Goal: Information Seeking & Learning: Find specific fact

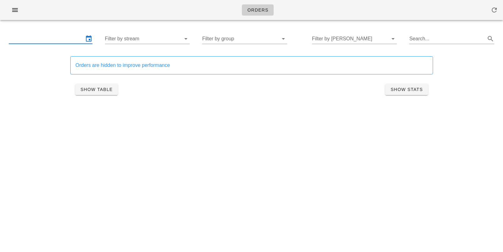
click at [49, 35] on input "text" at bounding box center [46, 39] width 75 height 10
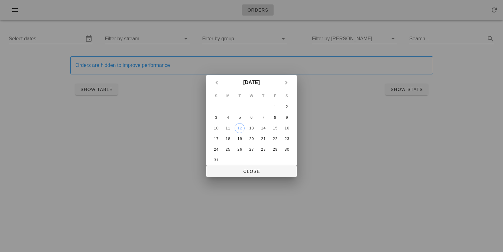
click at [14, 14] on div at bounding box center [251, 126] width 503 height 252
click at [236, 179] on div at bounding box center [251, 126] width 503 height 252
click at [236, 178] on div at bounding box center [251, 126] width 503 height 252
click at [255, 166] on button "Close" at bounding box center [251, 171] width 91 height 11
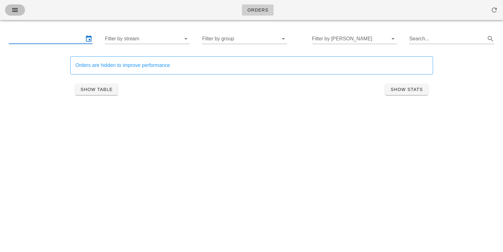
click at [15, 10] on icon "button" at bounding box center [15, 10] width 8 height 8
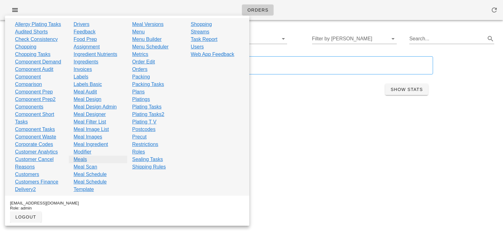
click at [82, 157] on link "Meals" at bounding box center [80, 160] width 13 height 8
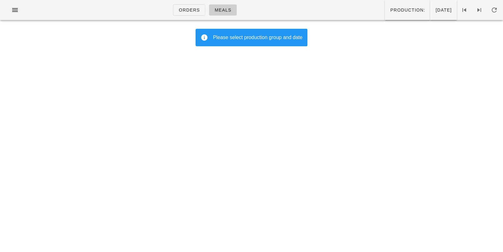
click at [27, 8] on div "Orders Meals Production: [DATE]" at bounding box center [251, 10] width 503 height 20
click at [20, 10] on span "button" at bounding box center [15, 10] width 10 height 8
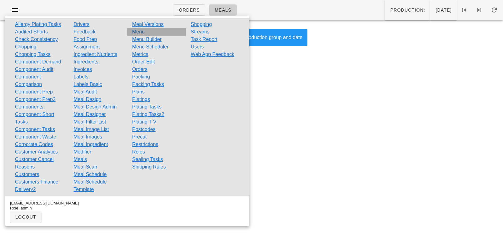
click at [141, 31] on link "Menu" at bounding box center [138, 32] width 13 height 8
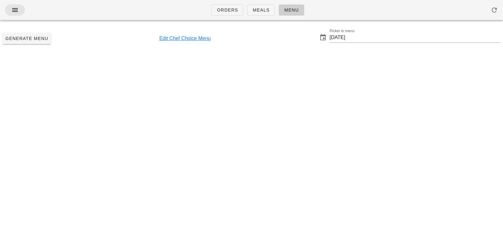
click at [16, 12] on icon "button" at bounding box center [15, 10] width 8 height 8
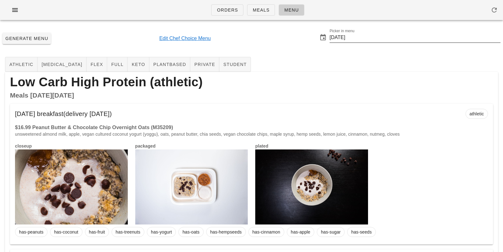
click at [340, 38] on input "[DATE]" at bounding box center [415, 38] width 171 height 10
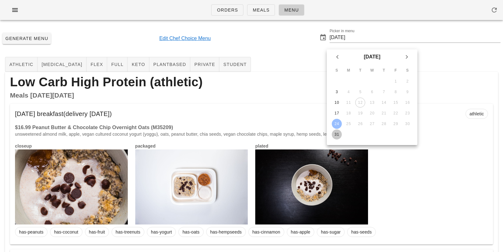
click at [335, 135] on div "31" at bounding box center [337, 134] width 10 height 4
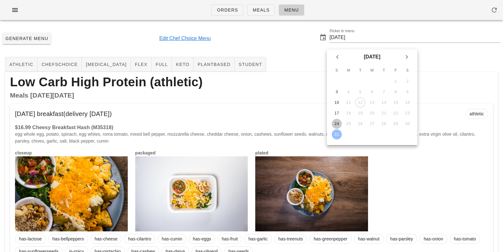
click at [334, 120] on button "24" at bounding box center [337, 124] width 10 height 10
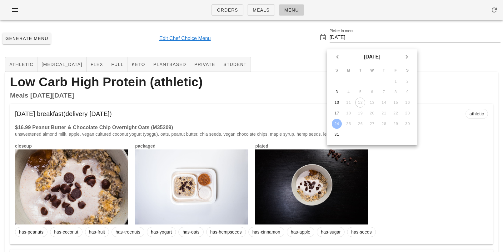
click at [401, 157] on div "closeup packaged plated" at bounding box center [251, 183] width 481 height 89
click at [280, 79] on div "Low Carb High Protein (athletic)" at bounding box center [251, 82] width 493 height 20
drag, startPoint x: 339, startPoint y: 122, endPoint x: 314, endPoint y: 106, distance: 29.8
click at [339, 122] on div "24" at bounding box center [337, 124] width 10 height 4
click at [336, 114] on div "17" at bounding box center [337, 113] width 10 height 4
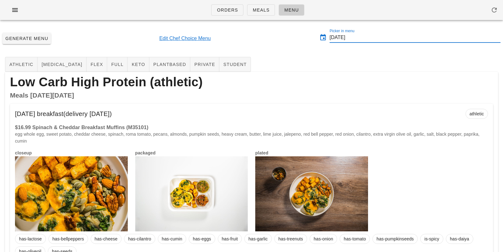
click at [352, 36] on input "[DATE]" at bounding box center [415, 38] width 171 height 10
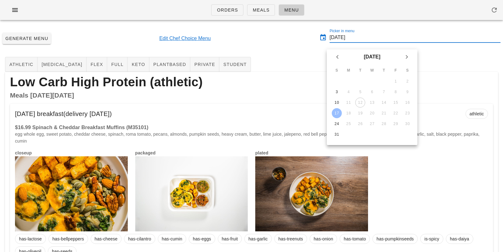
click at [291, 51] on div "Generate Menu Edit Chef Choice Menu Picker in menu [DATE]" at bounding box center [251, 38] width 503 height 27
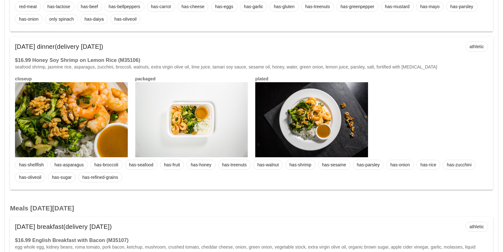
scroll to position [892, 0]
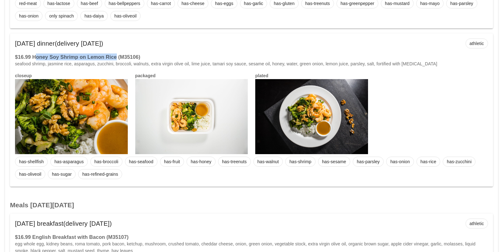
drag, startPoint x: 115, startPoint y: 56, endPoint x: 35, endPoint y: 58, distance: 80.1
click at [35, 58] on h3 "$16.99 Honey Soy Shrimp on Lemon Rice (M35106)" at bounding box center [251, 56] width 473 height 7
click at [36, 58] on h3 "$16.99 Honey Soy Shrimp on Lemon Rice (M35106)" at bounding box center [251, 56] width 473 height 7
click at [304, 111] on div at bounding box center [311, 116] width 113 height 75
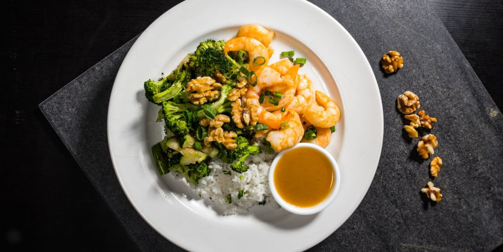
drag, startPoint x: 99, startPoint y: 43, endPoint x: 14, endPoint y: 0, distance: 94.8
click at [99, 43] on div at bounding box center [251, 126] width 503 height 252
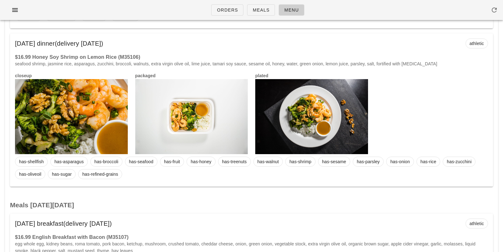
type input "[DATE]"
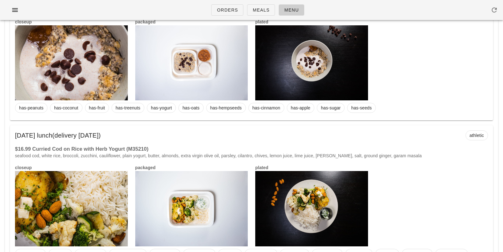
scroll to position [124, 0]
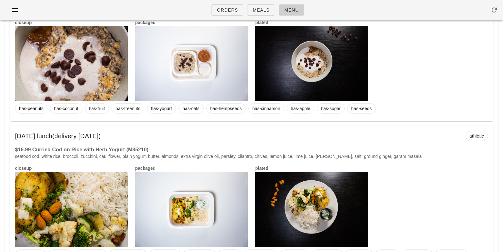
click at [283, 205] on div at bounding box center [311, 209] width 113 height 75
click at [296, 190] on div at bounding box center [311, 209] width 113 height 75
click at [313, 202] on div at bounding box center [311, 209] width 113 height 75
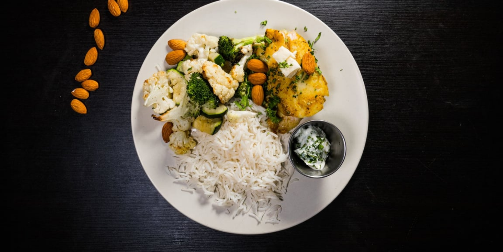
click at [329, 184] on div at bounding box center [251, 126] width 503 height 252
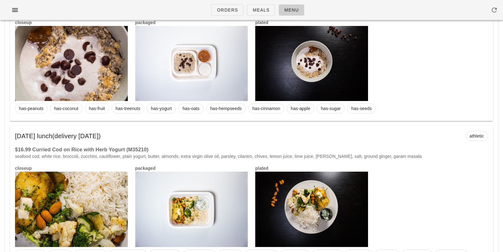
click at [326, 197] on div at bounding box center [311, 209] width 113 height 75
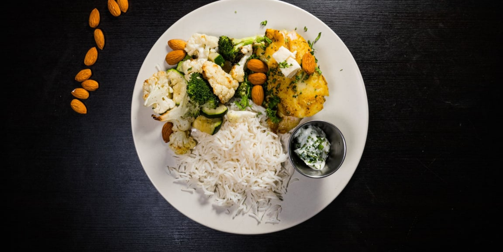
click at [310, 84] on div at bounding box center [251, 126] width 503 height 252
click at [219, 83] on div at bounding box center [191, 63] width 113 height 75
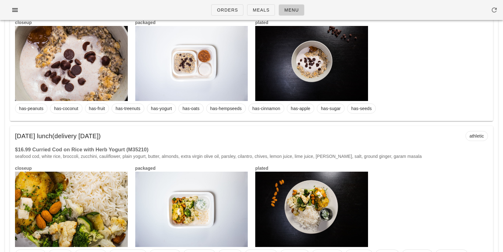
click at [132, 63] on div "packaged" at bounding box center [192, 59] width 120 height 89
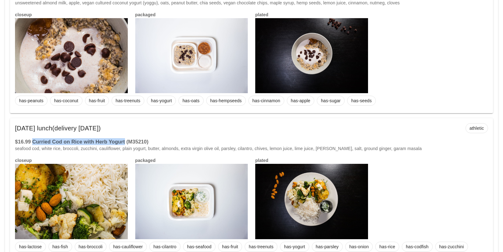
drag, startPoint x: 34, startPoint y: 141, endPoint x: 125, endPoint y: 139, distance: 90.7
click at [125, 139] on h3 "$16.99 Curried Cod on Rice with Herb Yogurt (M35210)" at bounding box center [251, 141] width 473 height 7
copy h3 "Curried Cod on Rice with Herb Yogurt"
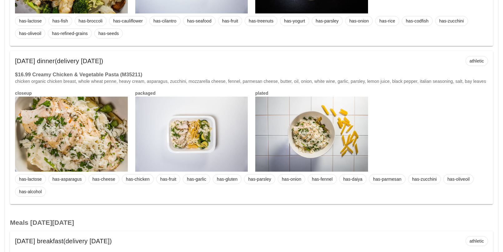
scroll to position [0, 0]
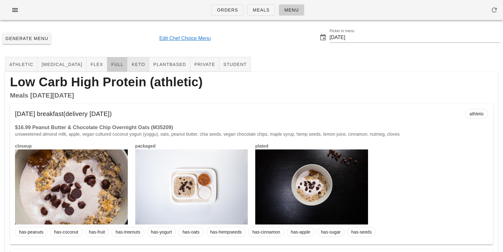
drag, startPoint x: 100, startPoint y: 65, endPoint x: 113, endPoint y: 70, distance: 13.1
click at [111, 65] on span "full" at bounding box center [117, 64] width 13 height 5
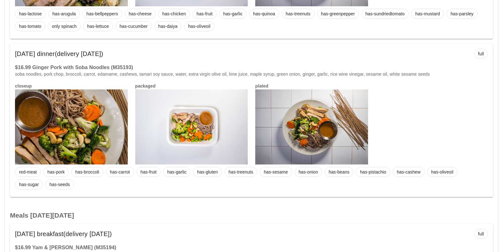
scroll to position [373, 0]
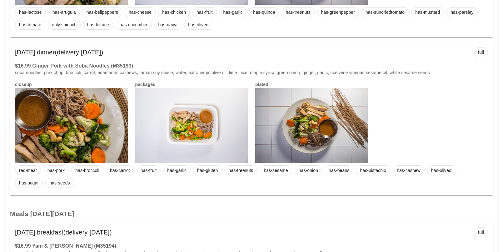
click at [318, 123] on div at bounding box center [311, 125] width 113 height 75
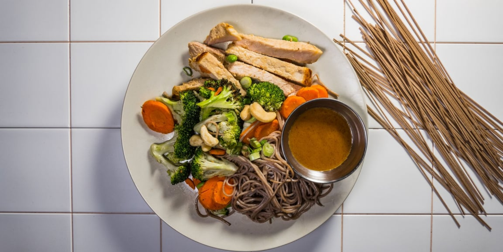
click at [84, 93] on div at bounding box center [251, 126] width 503 height 252
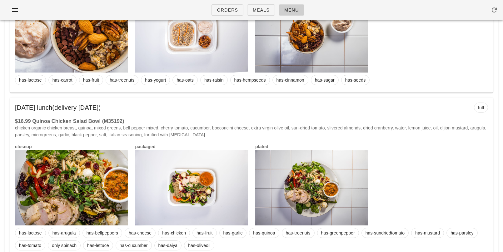
scroll to position [0, 0]
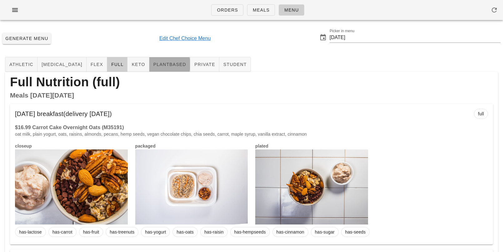
click at [153, 63] on span "plantbased" at bounding box center [169, 64] width 33 height 5
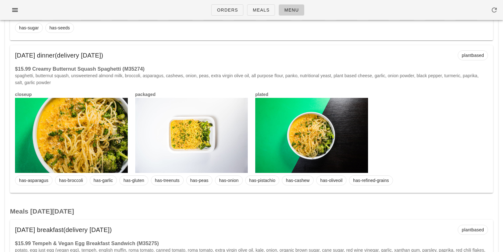
scroll to position [1769, 0]
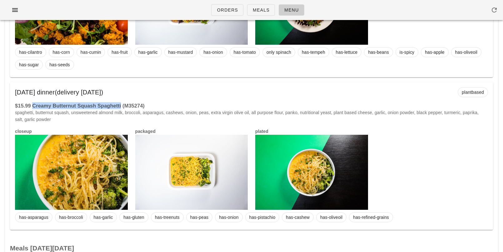
drag, startPoint x: 33, startPoint y: 104, endPoint x: 121, endPoint y: 104, distance: 87.9
click at [121, 104] on h3 "$15.99 Creamy Butternut Squash Spaghetti (M35274)" at bounding box center [251, 105] width 473 height 7
copy h3 "Creamy Butternut Squash Spaghetti"
click at [298, 176] on div at bounding box center [311, 172] width 113 height 75
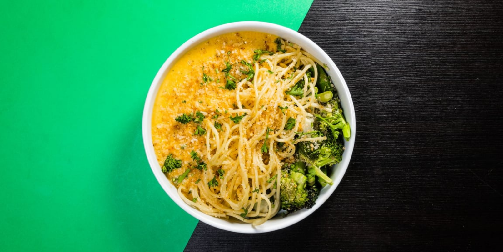
click at [117, 128] on div at bounding box center [251, 126] width 503 height 252
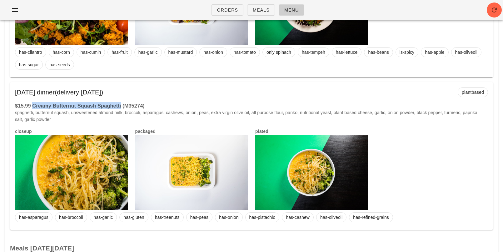
drag, startPoint x: 34, startPoint y: 103, endPoint x: 121, endPoint y: 104, distance: 86.9
click at [121, 104] on h3 "$15.99 Creamy Butternut Squash Spaghetti (M35274)" at bounding box center [251, 105] width 473 height 7
copy h3 "Creamy Butternut Squash Spaghetti"
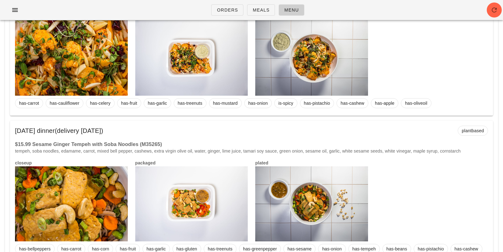
scroll to position [0, 0]
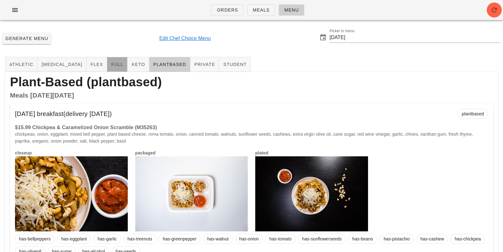
click at [111, 63] on span "full" at bounding box center [117, 64] width 13 height 5
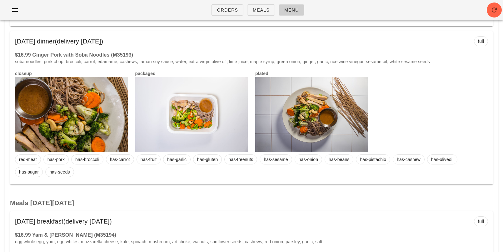
scroll to position [365, 0]
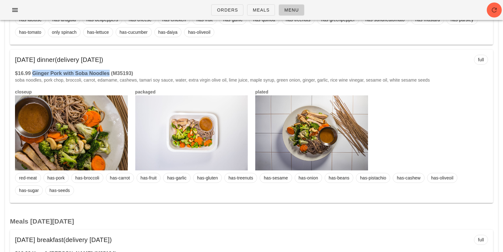
drag, startPoint x: 33, startPoint y: 73, endPoint x: 110, endPoint y: 74, distance: 76.9
click at [110, 74] on h3 "$16.99 Ginger Pork with Soba Noodles (M35193)" at bounding box center [251, 73] width 473 height 7
copy h3 "Ginger Pork with Soba Noodles"
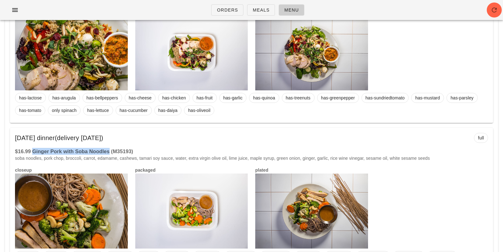
scroll to position [89, 0]
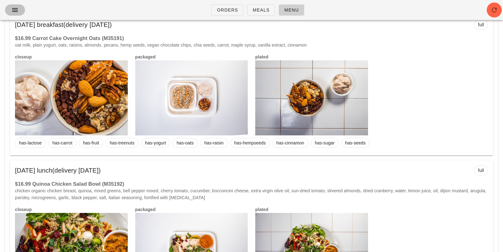
click at [13, 13] on icon "button" at bounding box center [15, 10] width 8 height 8
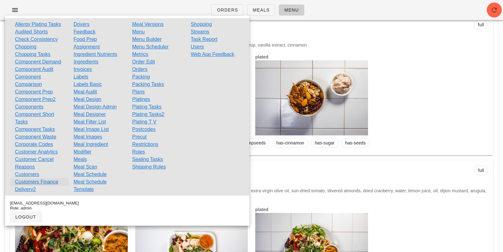
click at [24, 180] on link "Customers Finance" at bounding box center [36, 182] width 43 height 8
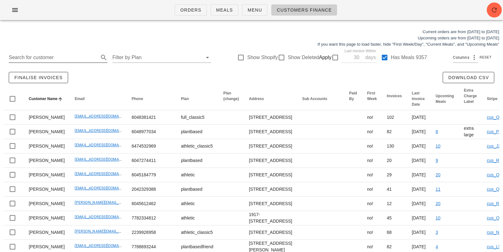
click at [62, 61] on input "Search for customer" at bounding box center [53, 58] width 89 height 10
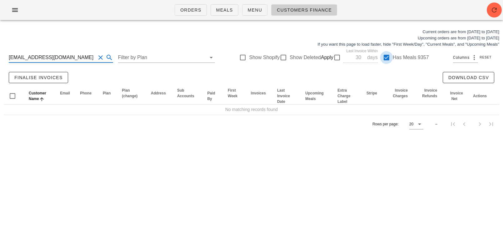
type input "[EMAIL_ADDRESS][DOMAIN_NAME]"
click at [381, 57] on div at bounding box center [386, 57] width 11 height 11
click at [84, 59] on input "[EMAIL_ADDRESS][DOMAIN_NAME]" at bounding box center [52, 58] width 87 height 10
click at [79, 59] on input "[EMAIL_ADDRESS][DOMAIN_NAME]" at bounding box center [52, 58] width 87 height 10
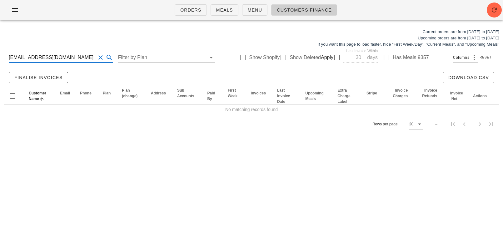
drag, startPoint x: 84, startPoint y: 59, endPoint x: 53, endPoint y: 59, distance: 31.0
click at [53, 59] on input "[EMAIL_ADDRESS][DOMAIN_NAME]" at bounding box center [52, 58] width 87 height 10
type input "yourdailysidehustle"
click at [280, 55] on div at bounding box center [283, 57] width 11 height 11
checkbox input "true"
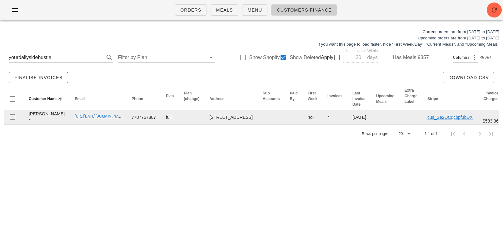
click at [35, 124] on td "[PERSON_NAME] *" at bounding box center [47, 117] width 46 height 14
drag, startPoint x: 42, startPoint y: 132, endPoint x: 29, endPoint y: 121, distance: 16.5
click at [29, 121] on td "[PERSON_NAME] *" at bounding box center [47, 117] width 46 height 14
copy td "[PERSON_NAME]"
